Goal: Transaction & Acquisition: Book appointment/travel/reservation

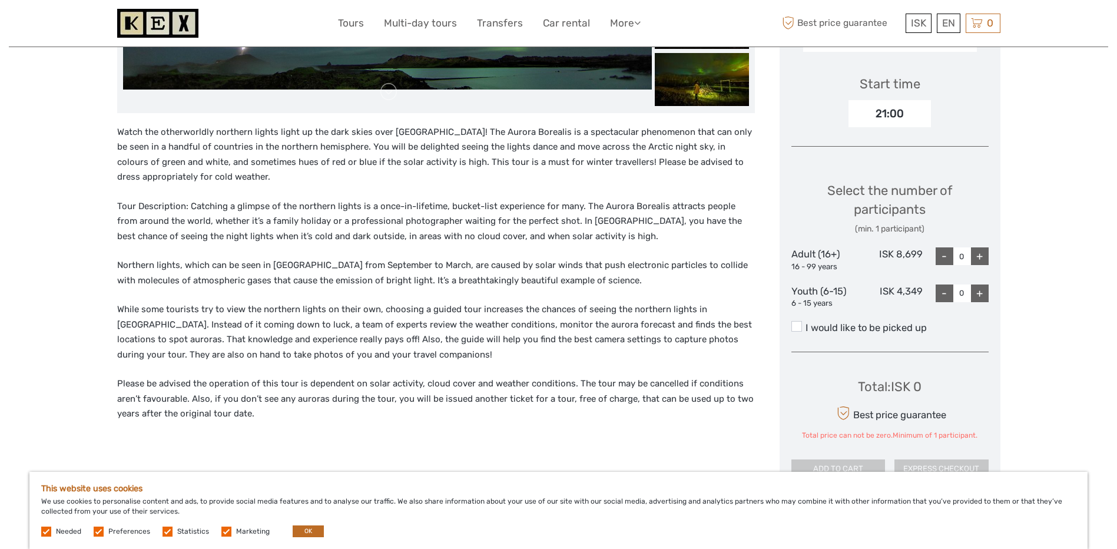
scroll to position [343, 0]
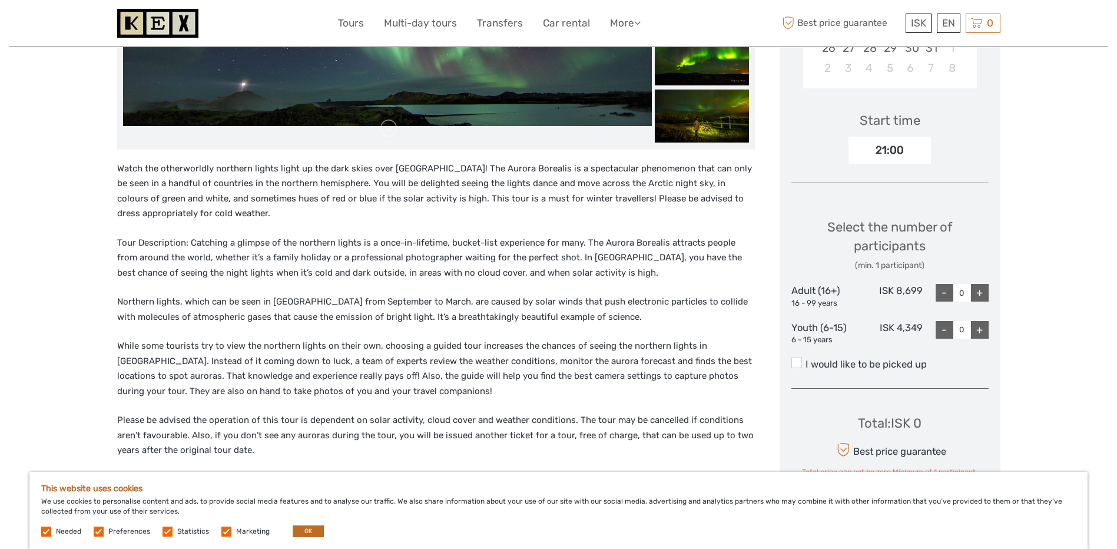
click at [983, 290] on div "+" at bounding box center [980, 293] width 18 height 18
type input "1"
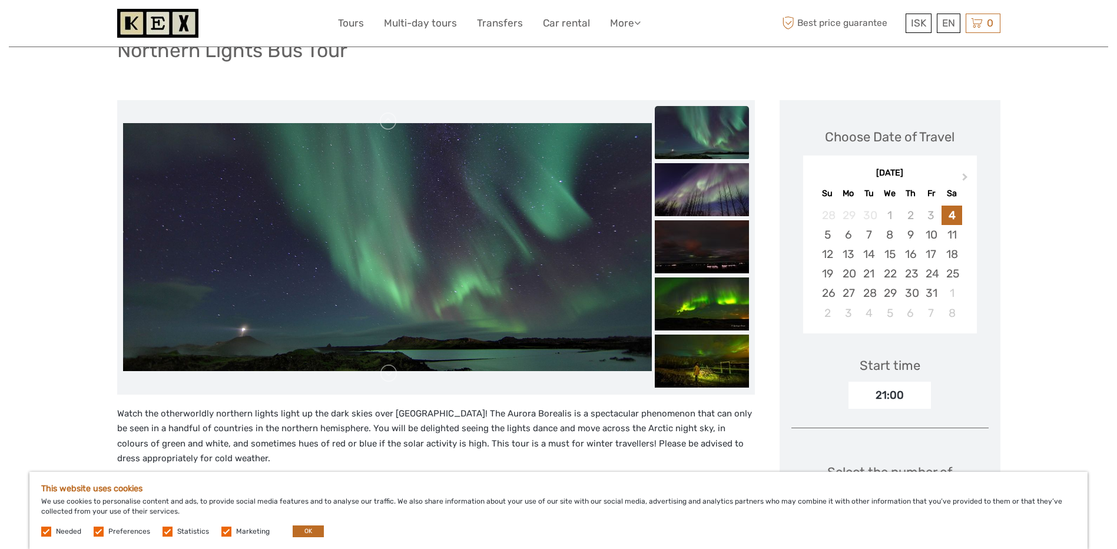
scroll to position [49, 0]
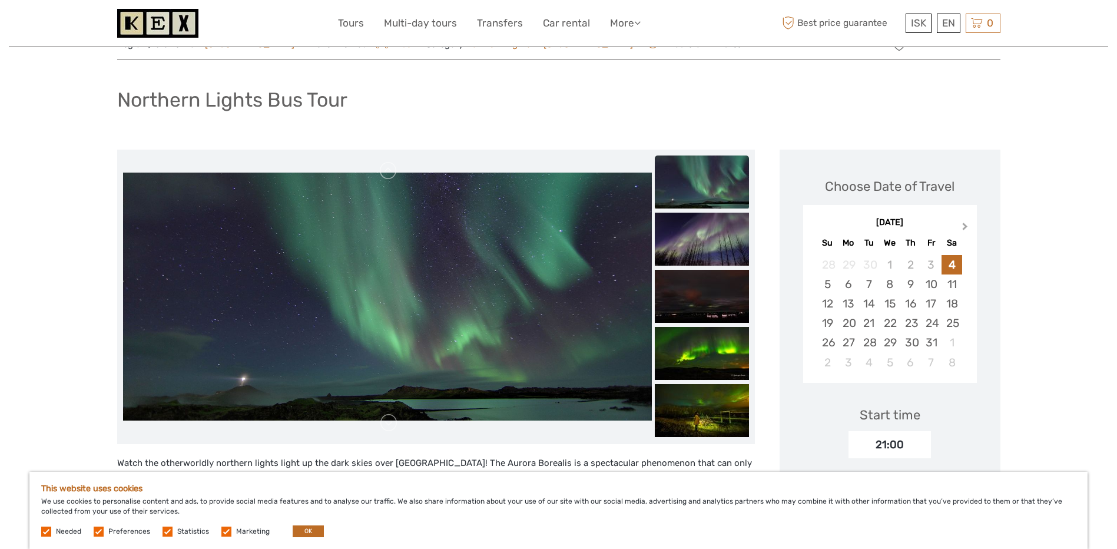
click at [964, 231] on button "Next Month" at bounding box center [966, 229] width 19 height 19
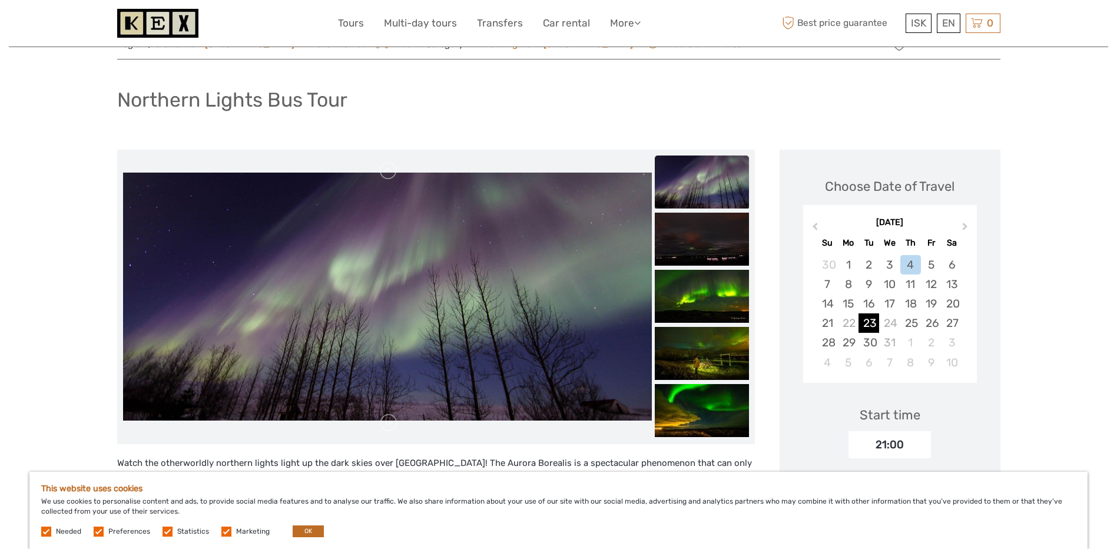
click at [871, 323] on div "23" at bounding box center [868, 322] width 21 height 19
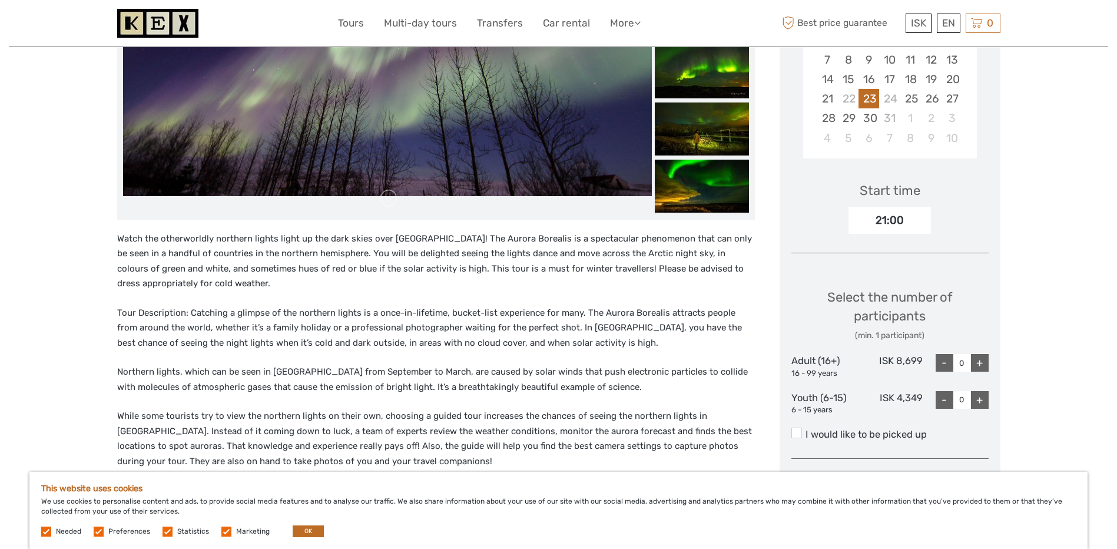
scroll to position [284, 0]
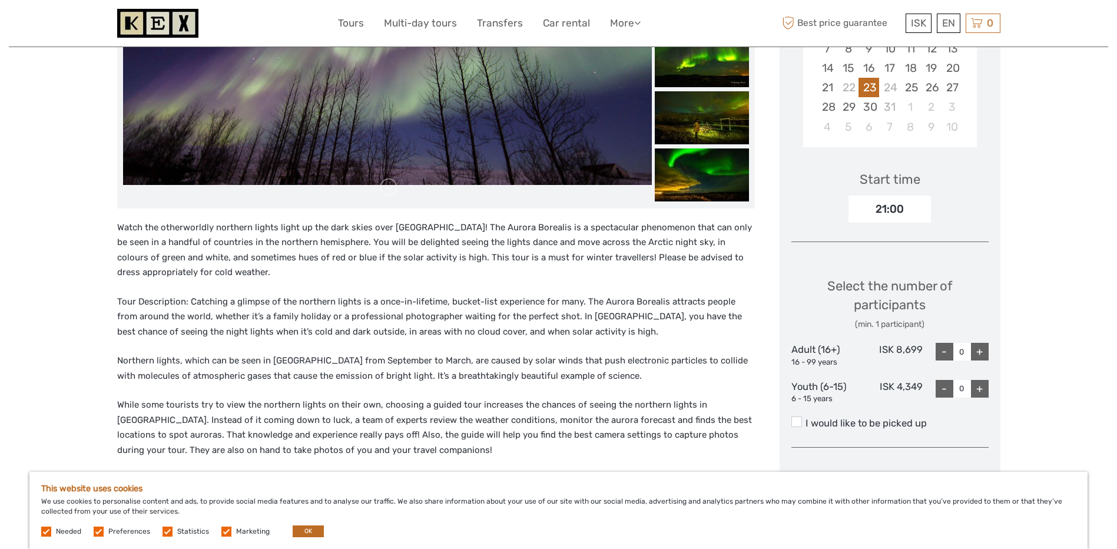
click at [981, 348] on div "+" at bounding box center [980, 352] width 18 height 18
type input "1"
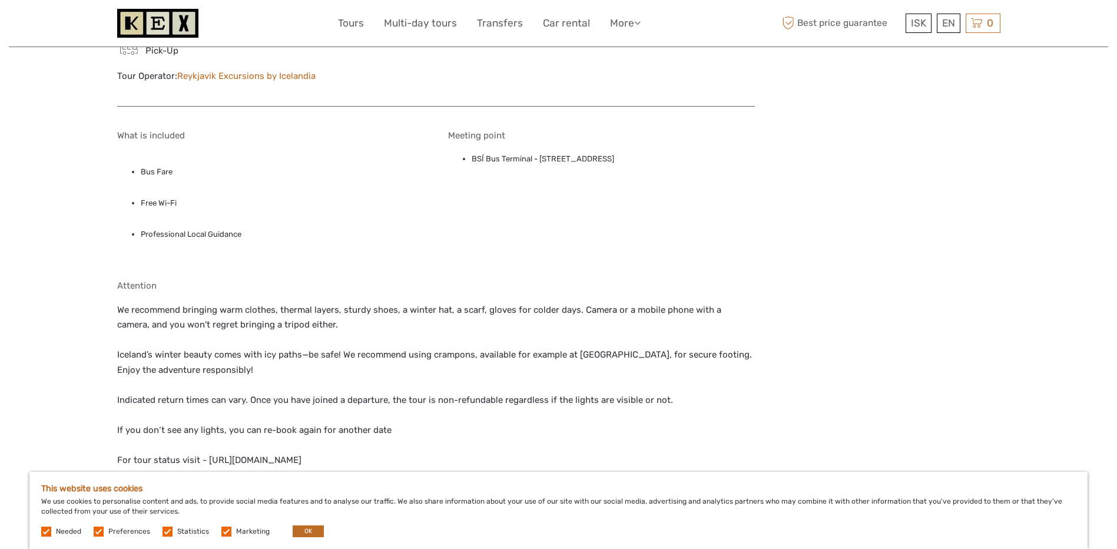
scroll to position [883, 0]
